Goal: Communication & Community: Connect with others

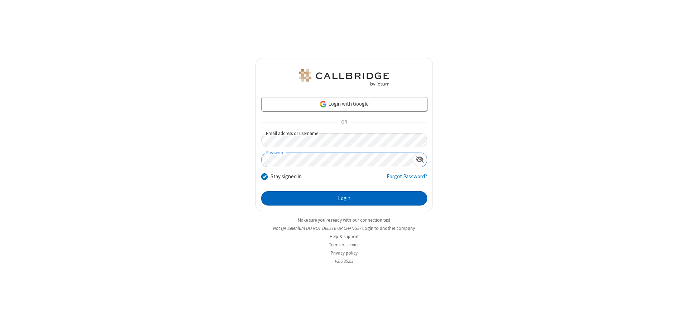
click at [344, 199] on button "Login" at bounding box center [344, 198] width 166 height 14
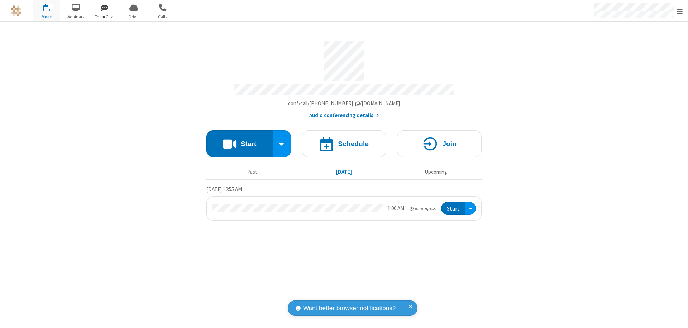
click at [105, 8] on span "button" at bounding box center [104, 7] width 27 height 12
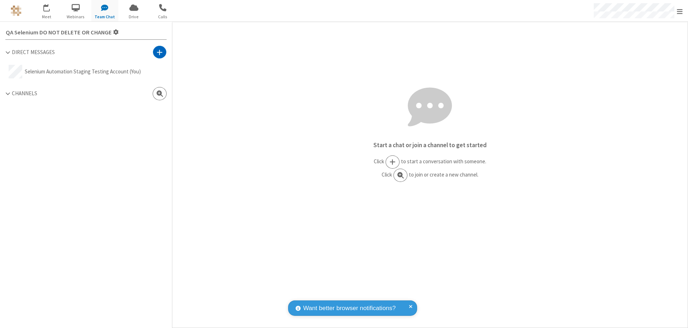
click at [160, 52] on span at bounding box center [160, 52] width 6 height 7
